Goal: Task Accomplishment & Management: Use online tool/utility

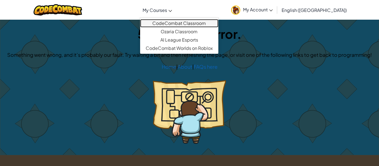
click at [198, 24] on link "CodeCombat Classroom" at bounding box center [179, 23] width 78 height 8
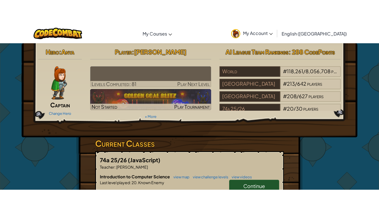
scroll to position [18, 0]
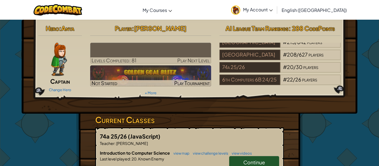
click at [268, 164] on link "Continue" at bounding box center [254, 162] width 50 height 13
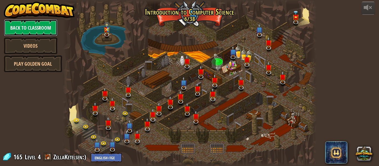
click at [50, 28] on link "Back to Classroom" at bounding box center [31, 27] width 54 height 17
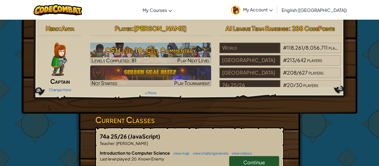
click at [250, 162] on span "Continue" at bounding box center [254, 162] width 22 height 6
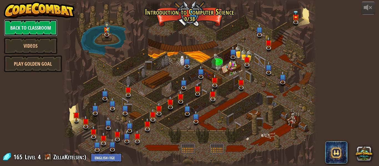
click at [56, 35] on link "Back to Classroom" at bounding box center [31, 27] width 54 height 17
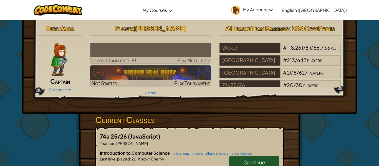
click at [243, 159] on link "Continue" at bounding box center [254, 162] width 50 height 13
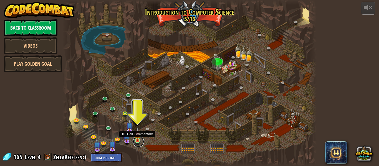
click at [135, 142] on link at bounding box center [138, 141] width 11 height 11
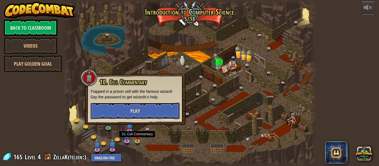
click at [119, 109] on button "Play" at bounding box center [134, 111] width 89 height 17
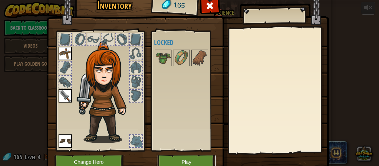
click at [183, 161] on button "Play" at bounding box center [187, 162] width 58 height 15
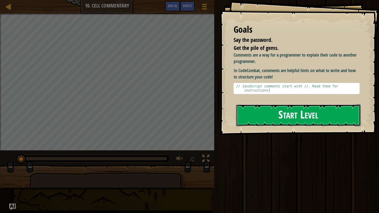
click at [259, 114] on button "Start Level" at bounding box center [298, 115] width 125 height 22
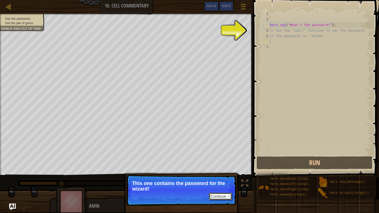
click at [215, 166] on button "Continue" at bounding box center [220, 196] width 23 height 7
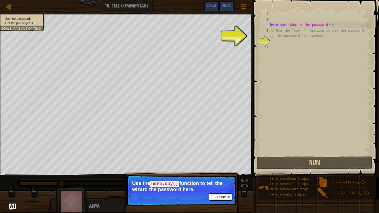
click at [277, 37] on div "hero . say ( "What's the password?" ) ; // Use the "say()" function to say the …" at bounding box center [320, 88] width 102 height 155
type textarea "// The password is: "Achoo""
click at [278, 41] on div "hero . say ( "What's the password?" ) ; // Use the "say()" function to say the …" at bounding box center [320, 88] width 102 height 155
click at [278, 45] on div "hero . say ( "What's the password?" ) ; // Use the "say()" function to say the …" at bounding box center [320, 88] width 102 height 155
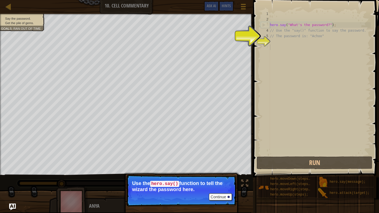
click at [278, 44] on div "hero . say ( "What's the password?" ) ; // Use the "say()" function to say the …" at bounding box center [320, 88] width 102 height 155
click at [264, 41] on div "6" at bounding box center [265, 42] width 9 height 6
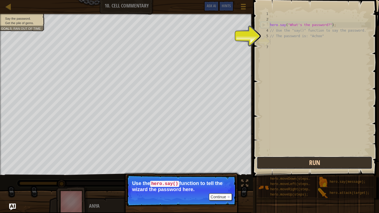
click at [335, 163] on button "Run" at bounding box center [315, 163] width 116 height 13
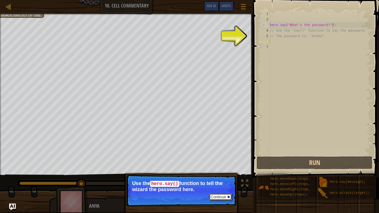
click at [215, 166] on button "Continue" at bounding box center [220, 196] width 23 height 7
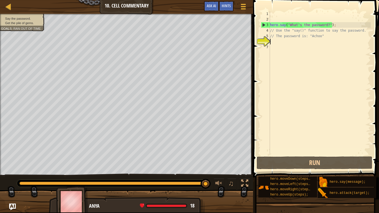
click at [265, 41] on div "6" at bounding box center [265, 42] width 9 height 6
click at [275, 41] on div "hero . say ( "What's the password?" ) ; // Use the "say()" function to say the …" at bounding box center [320, 88] width 102 height 155
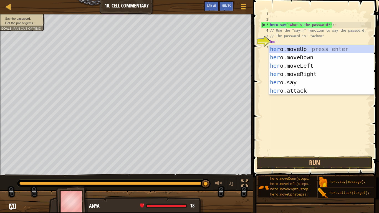
scroll to position [2, 1]
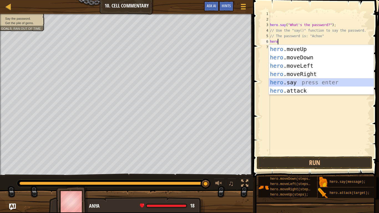
click at [330, 83] on div "hero .moveUp press enter hero .moveDown press enter hero .moveLeft press enter …" at bounding box center [321, 78] width 105 height 67
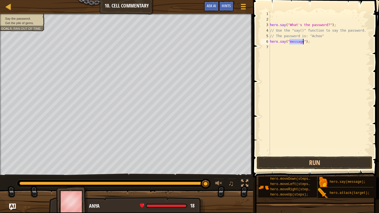
type textarea "hero.say("");"
type textarea "h"
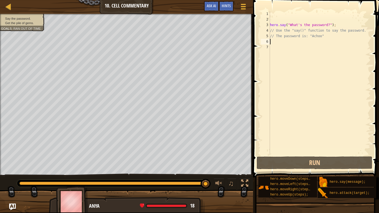
type textarea "// The password is: "Achoo""
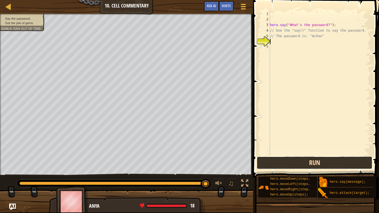
click at [355, 159] on button "Run" at bounding box center [315, 163] width 116 height 13
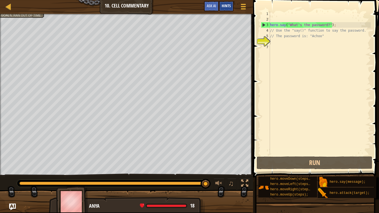
click at [225, 6] on span "Hints" at bounding box center [226, 5] width 9 height 5
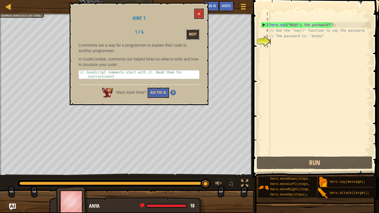
click at [192, 33] on button "Next" at bounding box center [192, 34] width 13 height 10
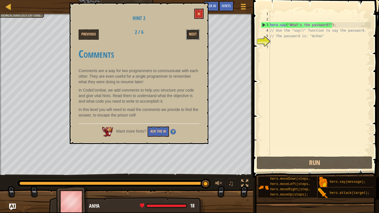
click at [192, 33] on button "Next" at bounding box center [192, 34] width 13 height 10
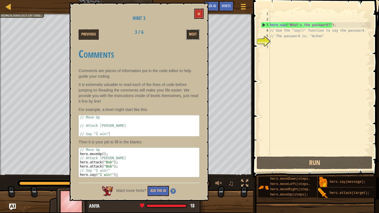
click at [192, 33] on button "Next" at bounding box center [192, 34] width 13 height 10
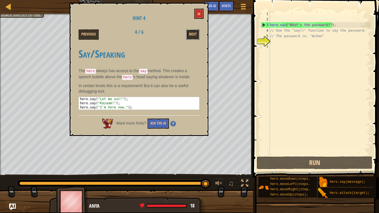
click at [192, 33] on button "Next" at bounding box center [192, 34] width 13 height 10
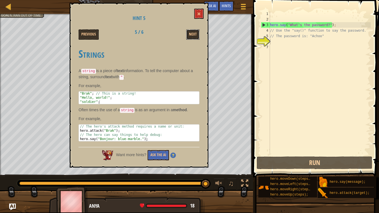
click at [192, 33] on button "Next" at bounding box center [192, 34] width 13 height 10
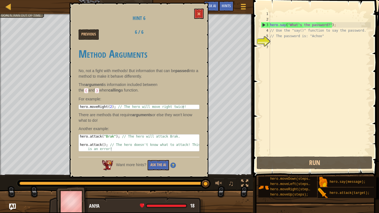
click at [192, 33] on div "Previous 6 / 6" at bounding box center [138, 34] width 129 height 10
click at [199, 12] on button at bounding box center [198, 14] width 9 height 10
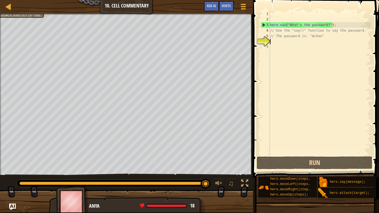
click at [273, 40] on div "hero . say ( "What's the password?" ) ; // Use the "say()" function to say the …" at bounding box center [320, 88] width 102 height 155
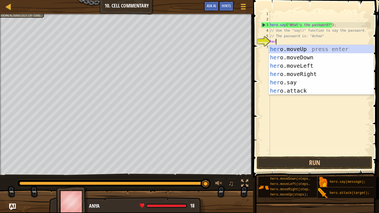
scroll to position [2, 1]
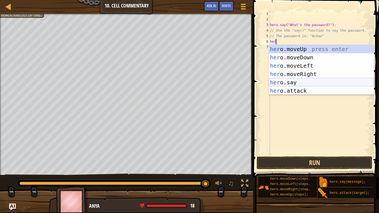
click at [288, 86] on div "her o.moveUp press enter her o.moveDown press enter her o.moveLeft press enter …" at bounding box center [321, 78] width 105 height 67
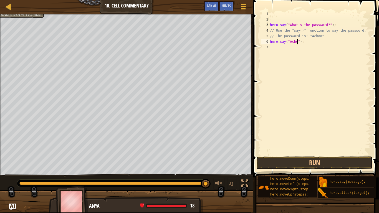
scroll to position [2, 4]
type textarea "hero.say("Achoo");"
click at [323, 159] on button "Run" at bounding box center [315, 163] width 116 height 13
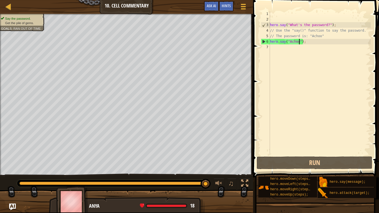
click at [311, 81] on div "hero . say ( "What's the password?" ) ; // Use the "say()" function to say the …" at bounding box center [320, 88] width 102 height 155
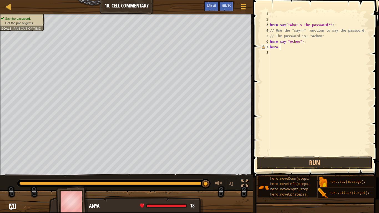
scroll to position [2, 1]
type textarea "hero."
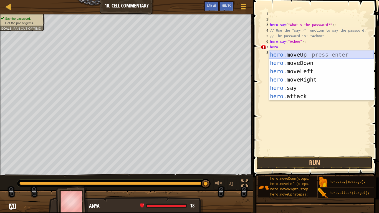
click at [303, 56] on div "hero. moveUp press enter hero. moveDown press enter hero. moveLeft press enter …" at bounding box center [321, 84] width 105 height 67
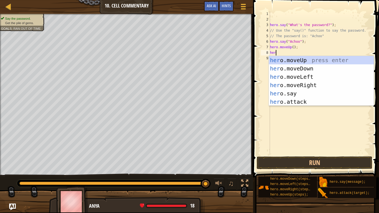
type textarea "hero"
click at [313, 84] on div "hero .moveUp press enter hero .moveDown press enter hero .moveLeft press enter …" at bounding box center [321, 89] width 105 height 67
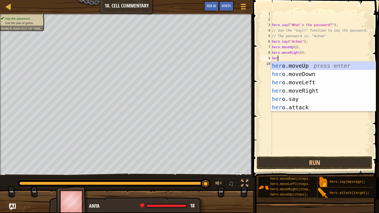
type textarea "hero"
click at [298, 66] on div "hero .moveUp press enter hero .moveDown press enter hero .moveLeft press enter …" at bounding box center [323, 95] width 105 height 67
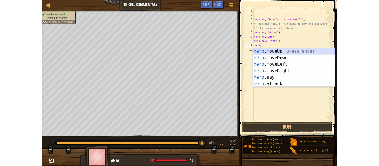
scroll to position [2, 0]
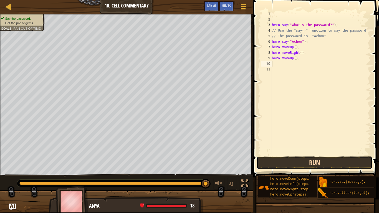
click at [305, 160] on button "Run" at bounding box center [315, 163] width 116 height 13
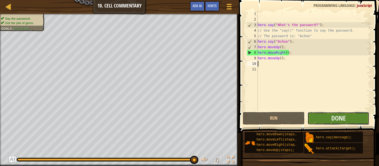
click at [364, 118] on button "Done" at bounding box center [339, 118] width 62 height 13
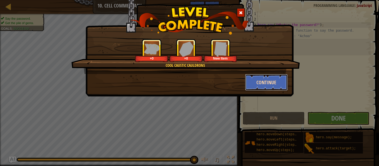
click at [252, 81] on button "Continue" at bounding box center [266, 82] width 43 height 17
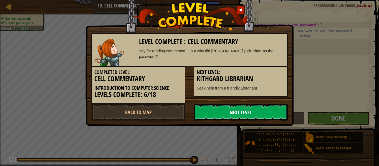
click at [261, 111] on link "Next Level" at bounding box center [241, 112] width 94 height 17
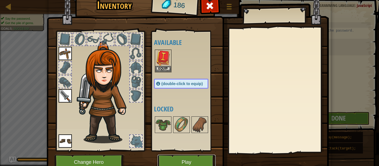
click at [188, 165] on button "Play" at bounding box center [187, 162] width 58 height 15
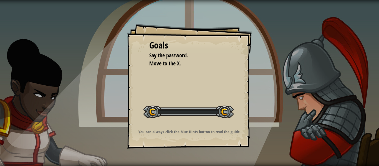
click at [197, 159] on div "Goals Say the password. Move to the X. Start Level Error loading from server. T…" at bounding box center [189, 83] width 379 height 166
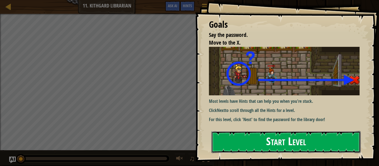
click at [323, 138] on button "Start Level" at bounding box center [286, 142] width 149 height 22
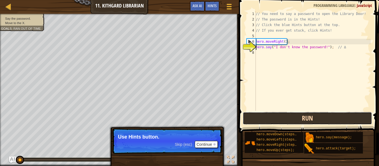
click at [347, 115] on button "Run" at bounding box center [307, 118] width 129 height 13
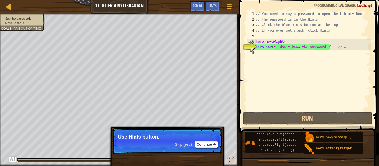
click at [300, 61] on div "// You need to say a password to open the Library Door! // The password is in t…" at bounding box center [313, 66] width 116 height 111
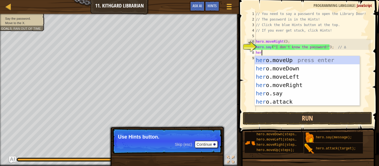
scroll to position [2, 1]
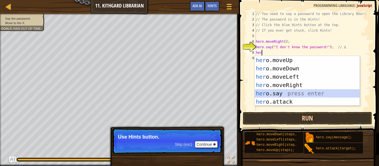
click at [306, 96] on div "her o.moveUp press enter her o.moveDown press enter her o.moveLeft press enter …" at bounding box center [307, 89] width 105 height 67
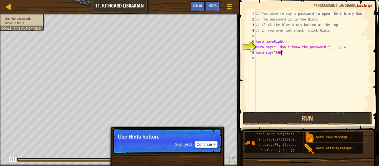
scroll to position [2, 4]
click at [337, 122] on button "Run" at bounding box center [307, 118] width 129 height 13
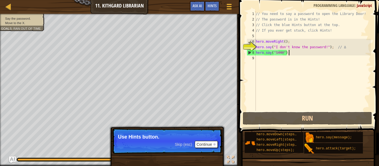
click at [301, 52] on div "// You need to say a password to open the Library Door! // The password is in t…" at bounding box center [313, 66] width 116 height 111
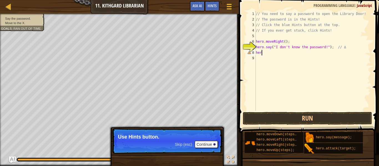
scroll to position [2, 0]
type textarea "h"
